Goal: Task Accomplishment & Management: Use online tool/utility

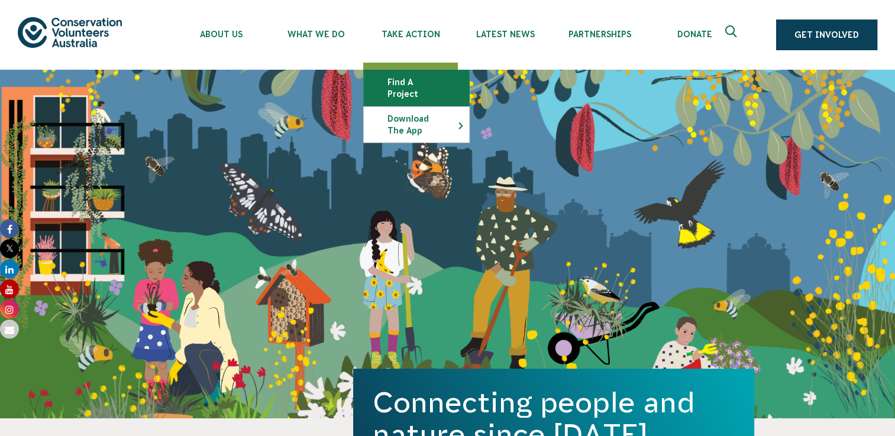
click at [437, 90] on link "Find a project" at bounding box center [416, 87] width 105 height 35
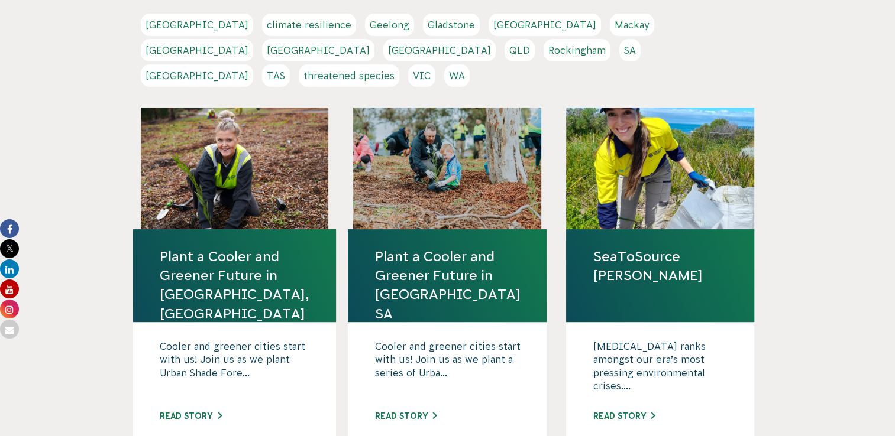
scroll to position [264, 0]
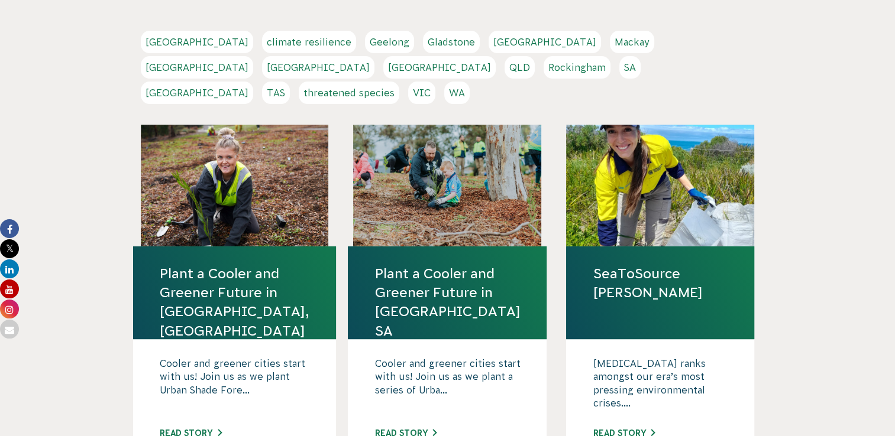
click at [435, 82] on link "VIC" at bounding box center [421, 93] width 27 height 22
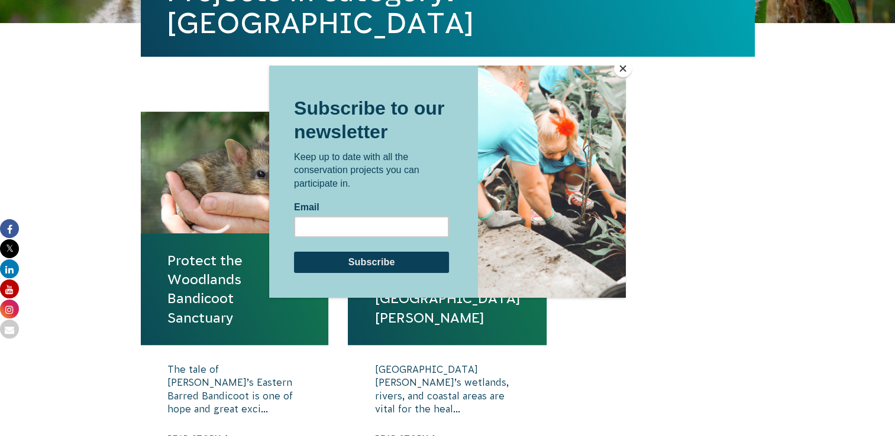
scroll to position [342, 0]
click at [616, 211] on div at bounding box center [552, 181] width 148 height 232
click at [626, 68] on button "Close" at bounding box center [623, 69] width 18 height 18
